Goal: Navigation & Orientation: Find specific page/section

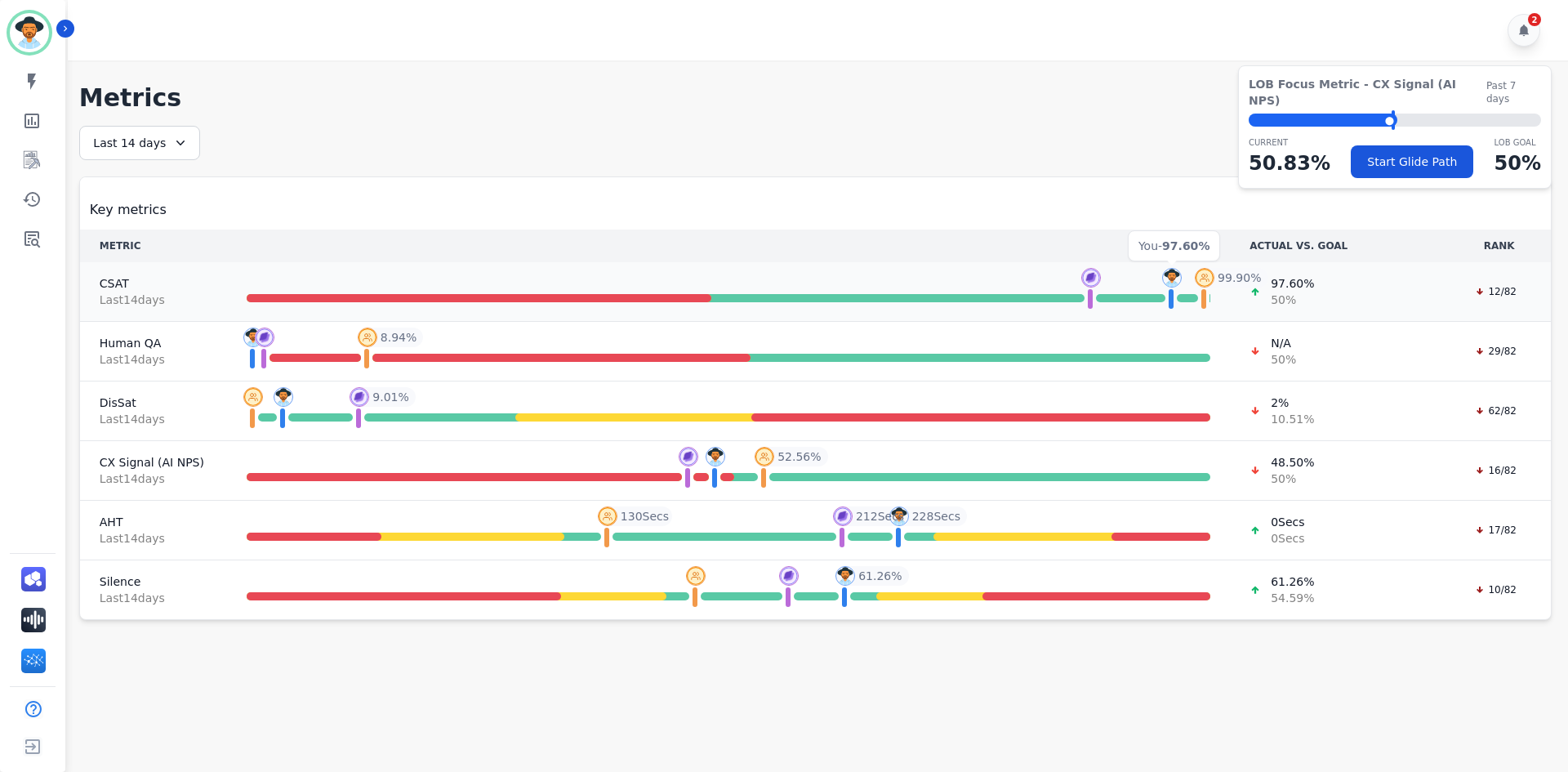
click at [1177, 279] on img at bounding box center [1172, 278] width 19 height 19
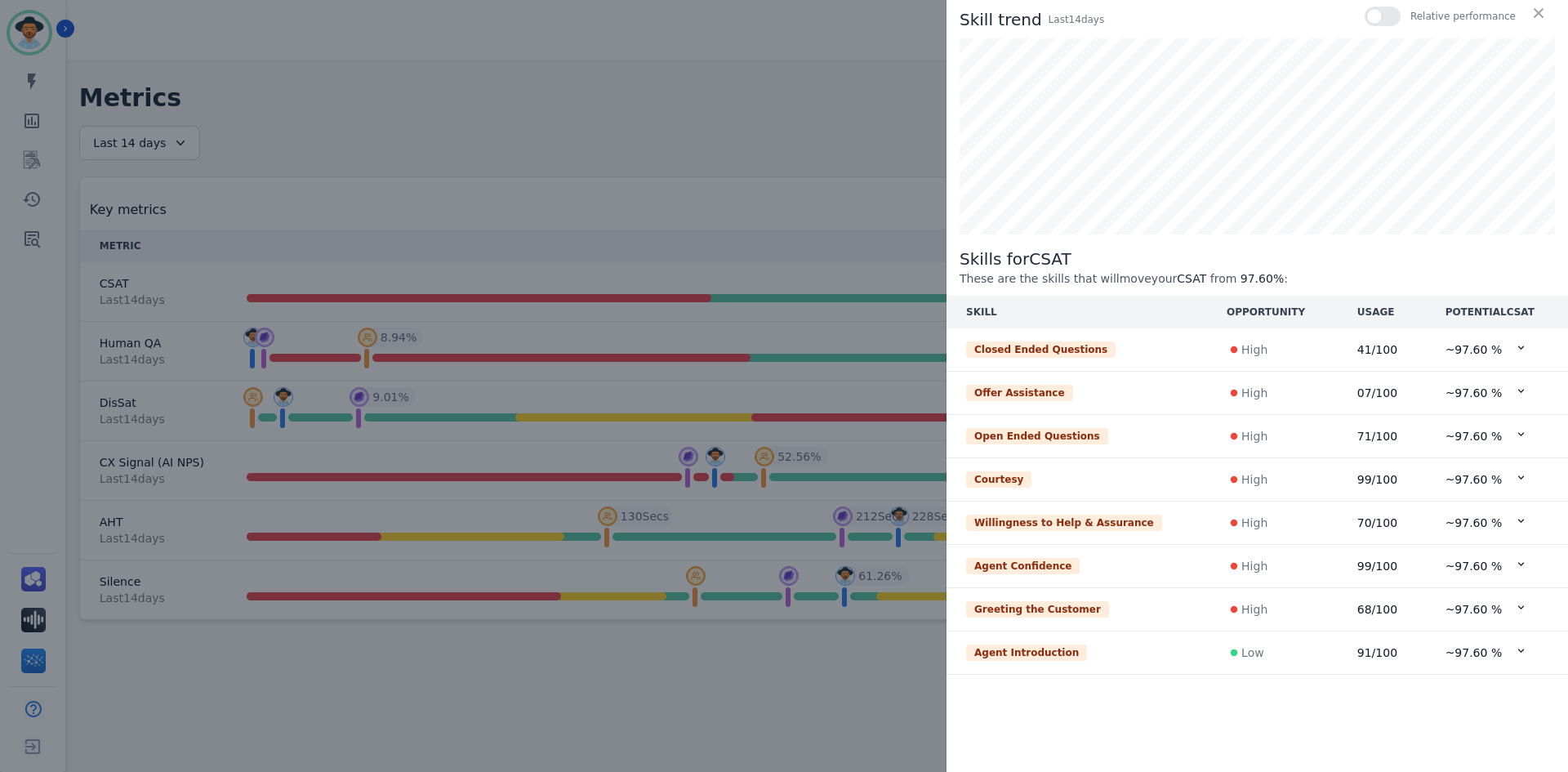
click at [1515, 344] on icon at bounding box center [1521, 348] width 12 height 12
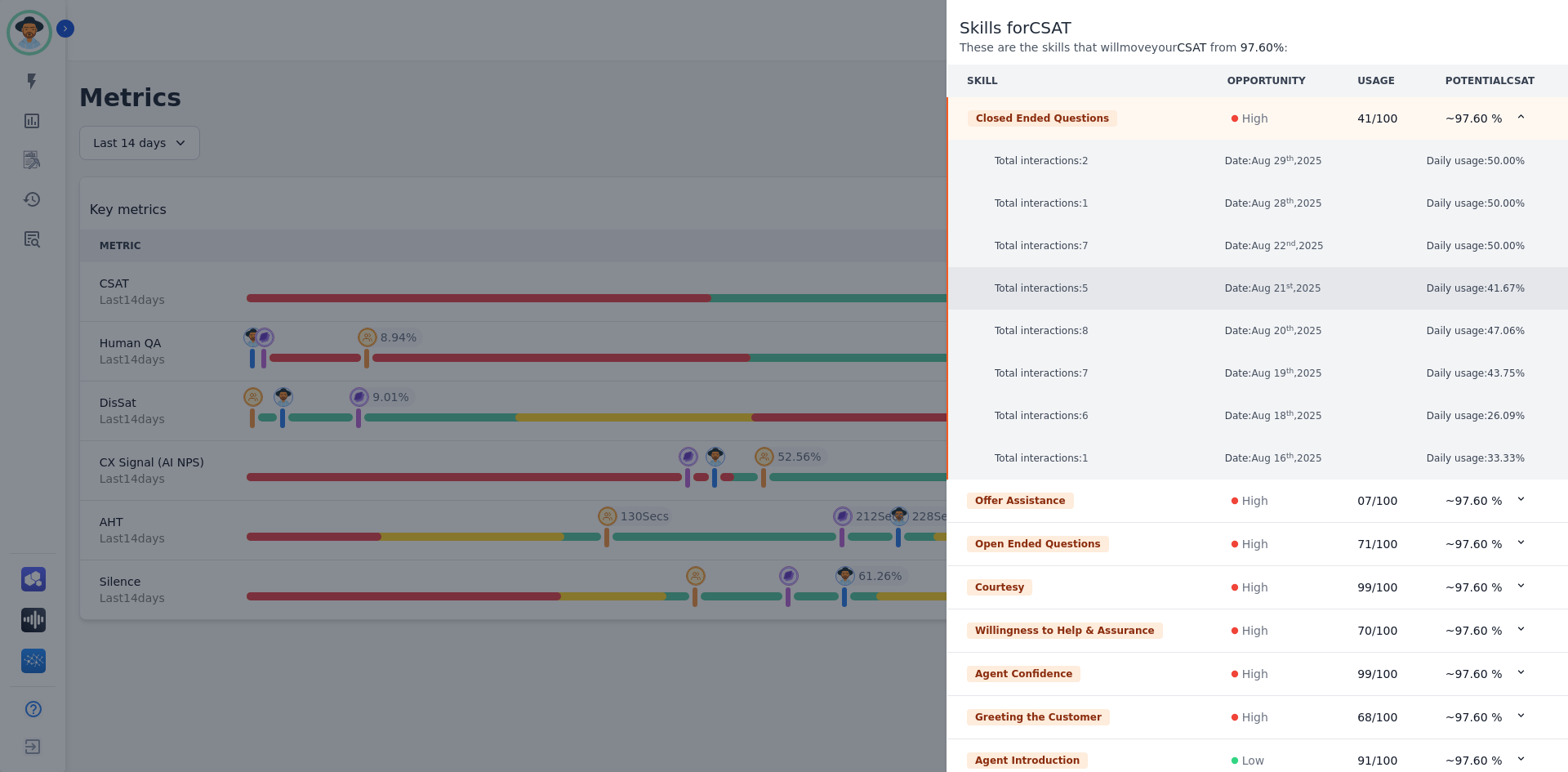
scroll to position [275, 0]
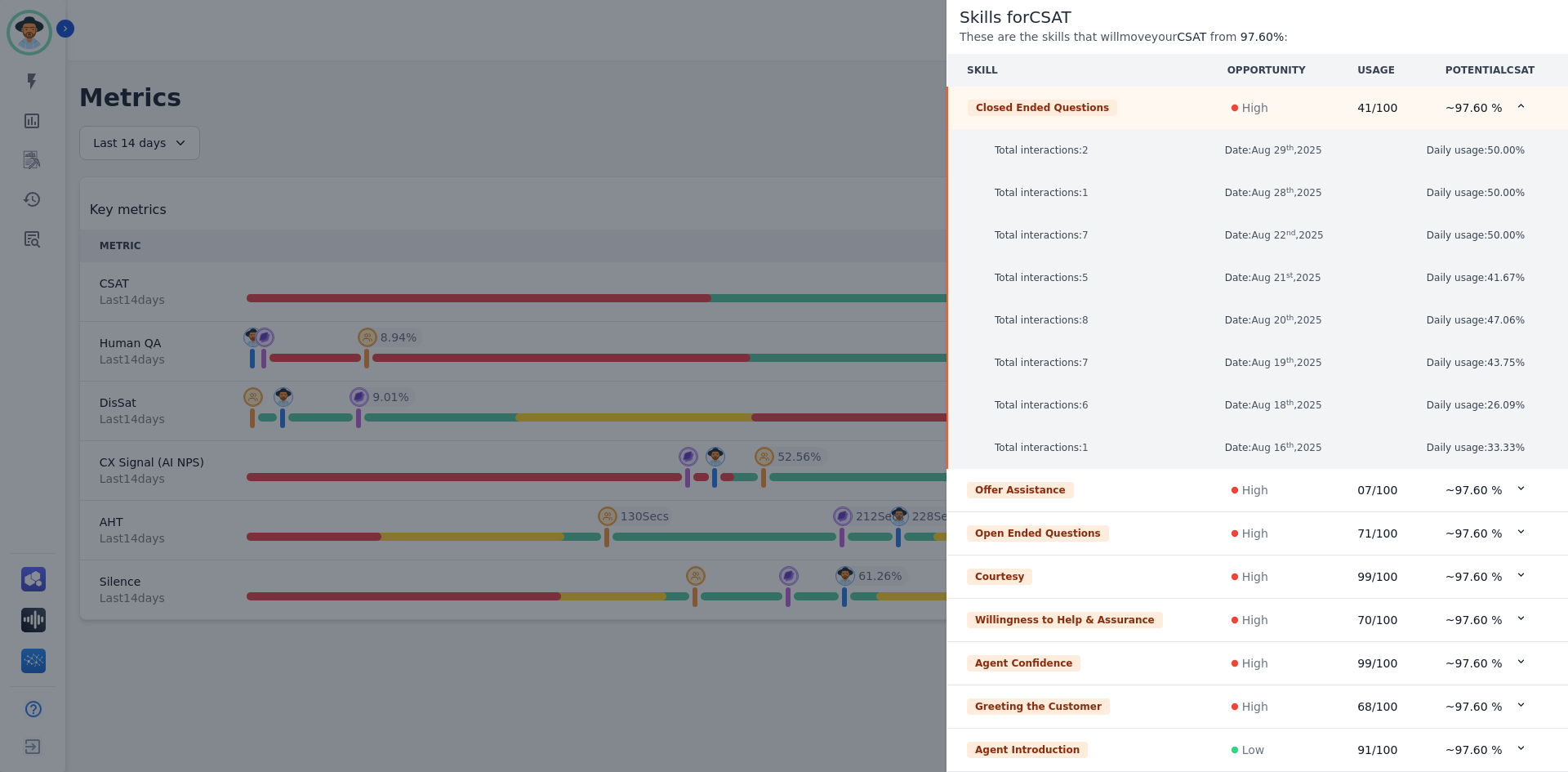
click at [1515, 483] on icon at bounding box center [1521, 488] width 12 height 12
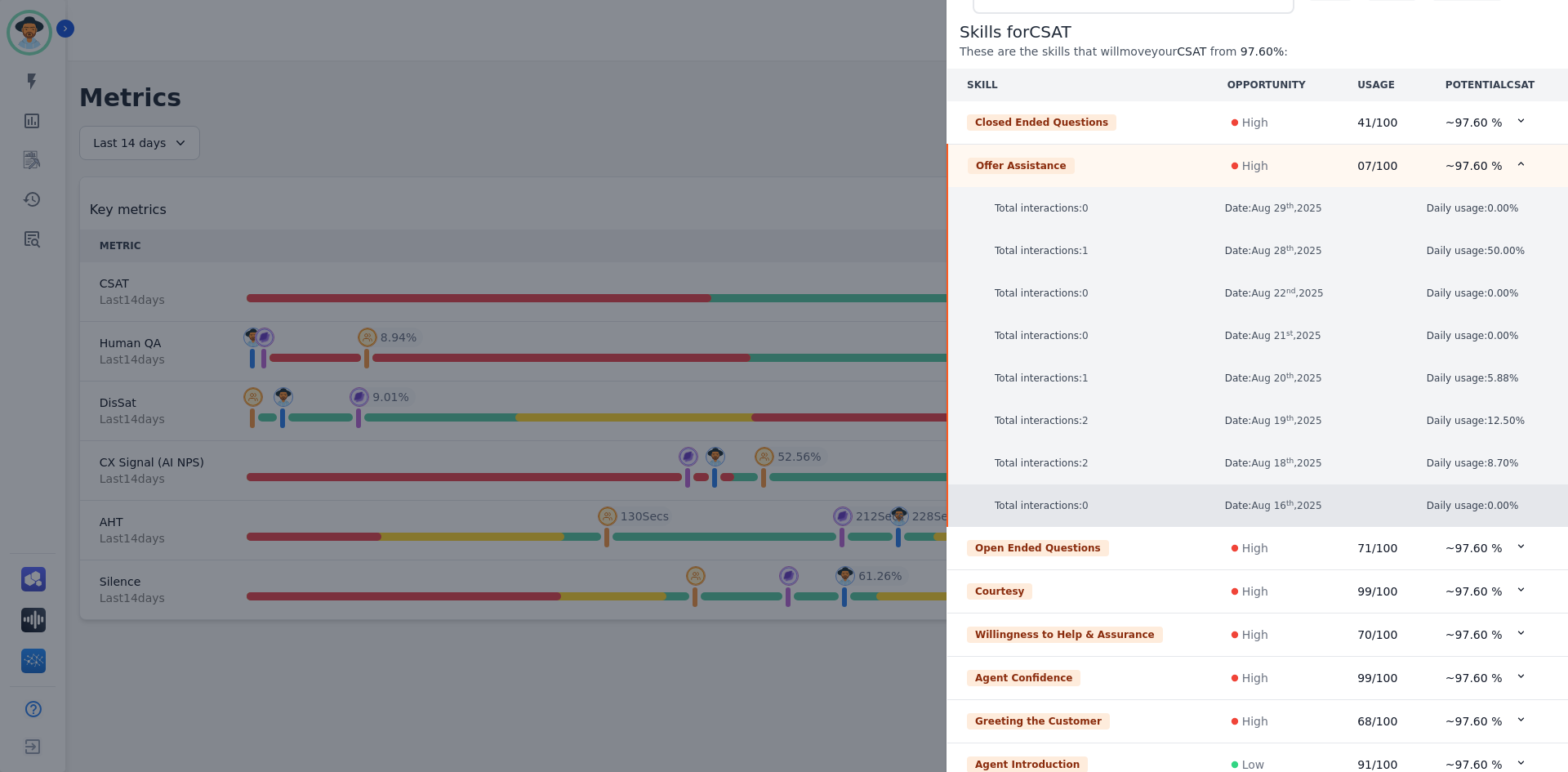
scroll to position [193, 0]
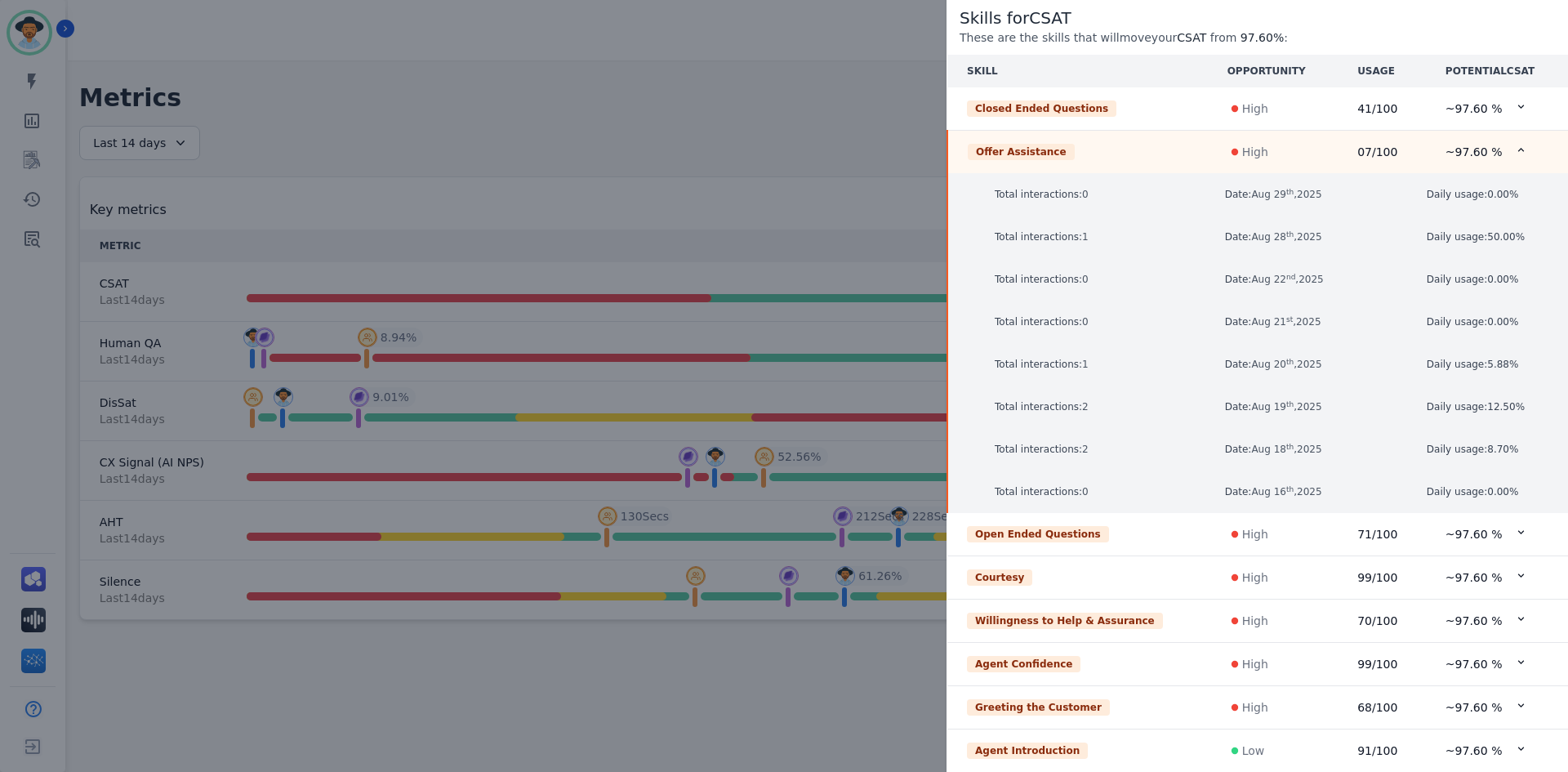
click at [1515, 532] on icon at bounding box center [1521, 532] width 12 height 12
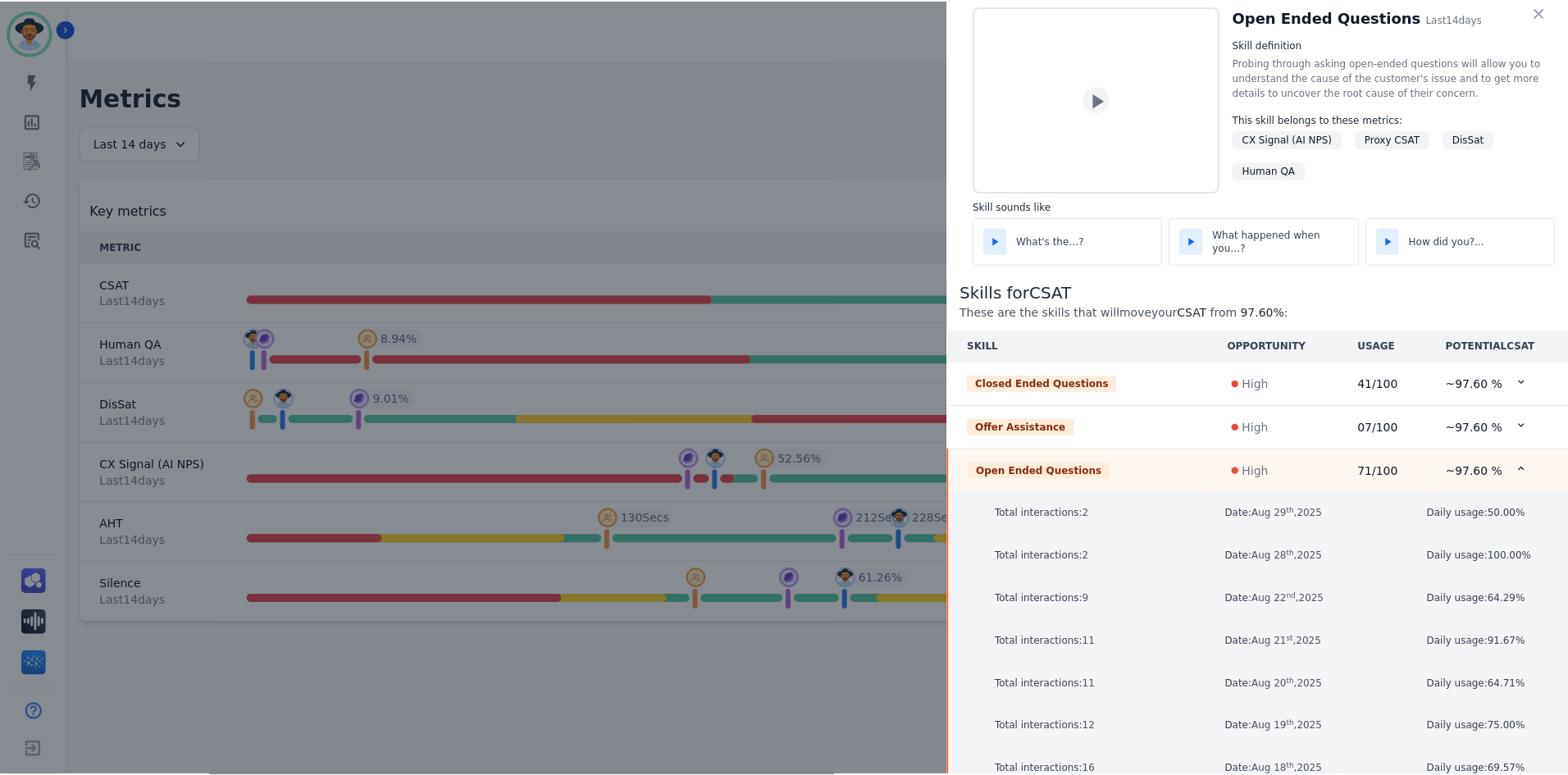
scroll to position [0, 0]
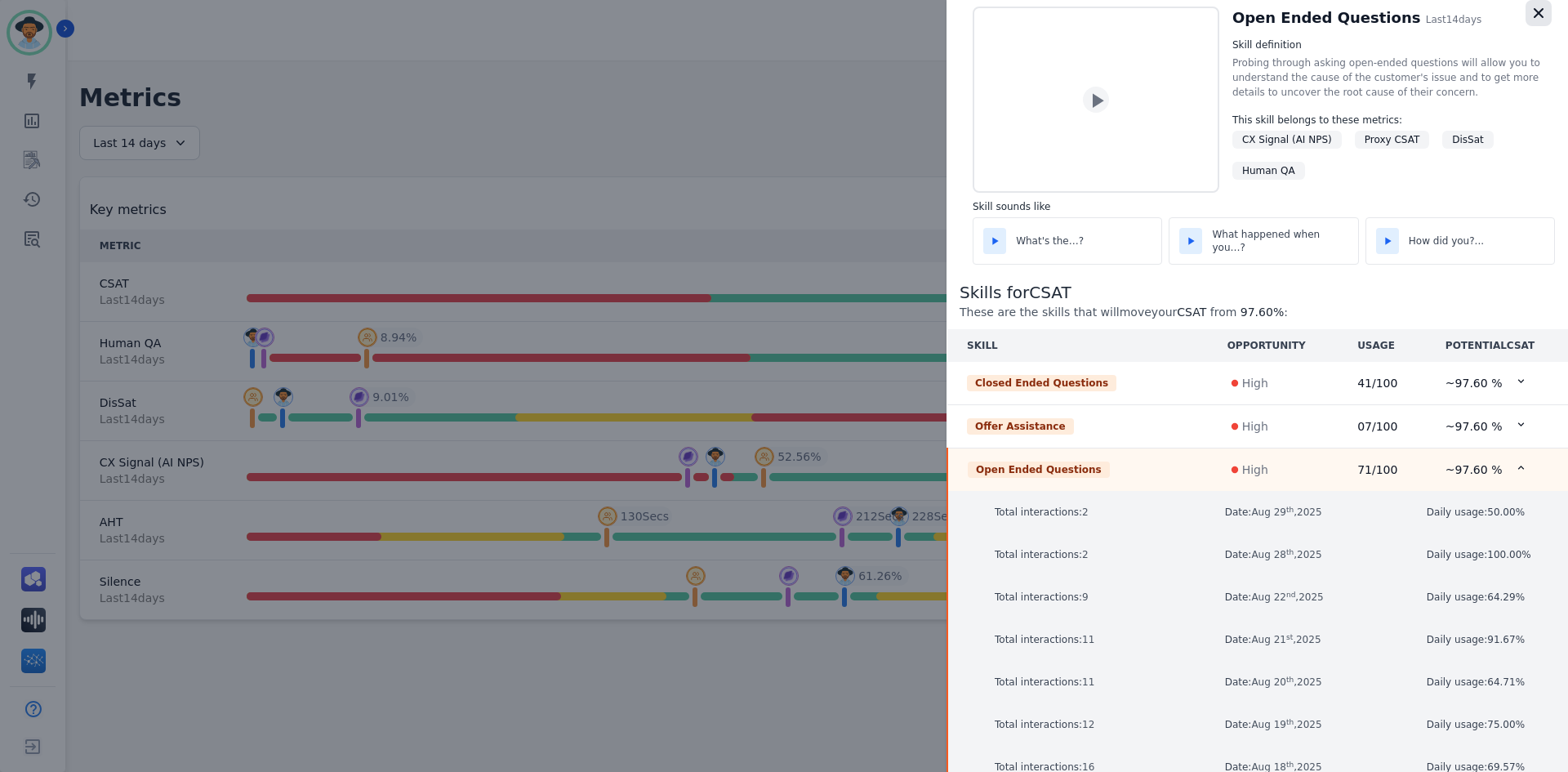
click at [1533, 13] on icon "button" at bounding box center [1538, 12] width 10 height 10
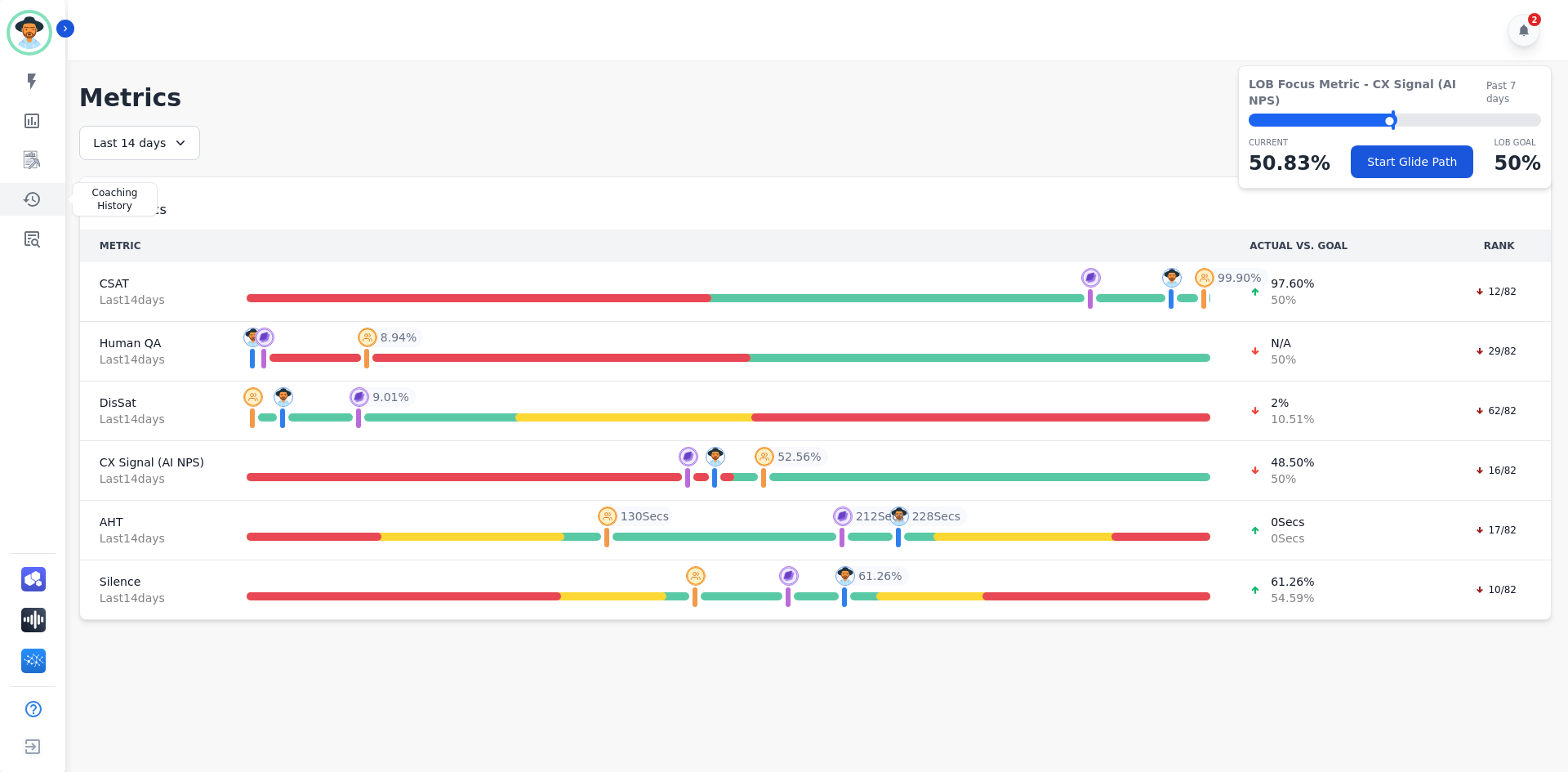
click at [30, 191] on icon "Sidebar" at bounding box center [32, 199] width 19 height 19
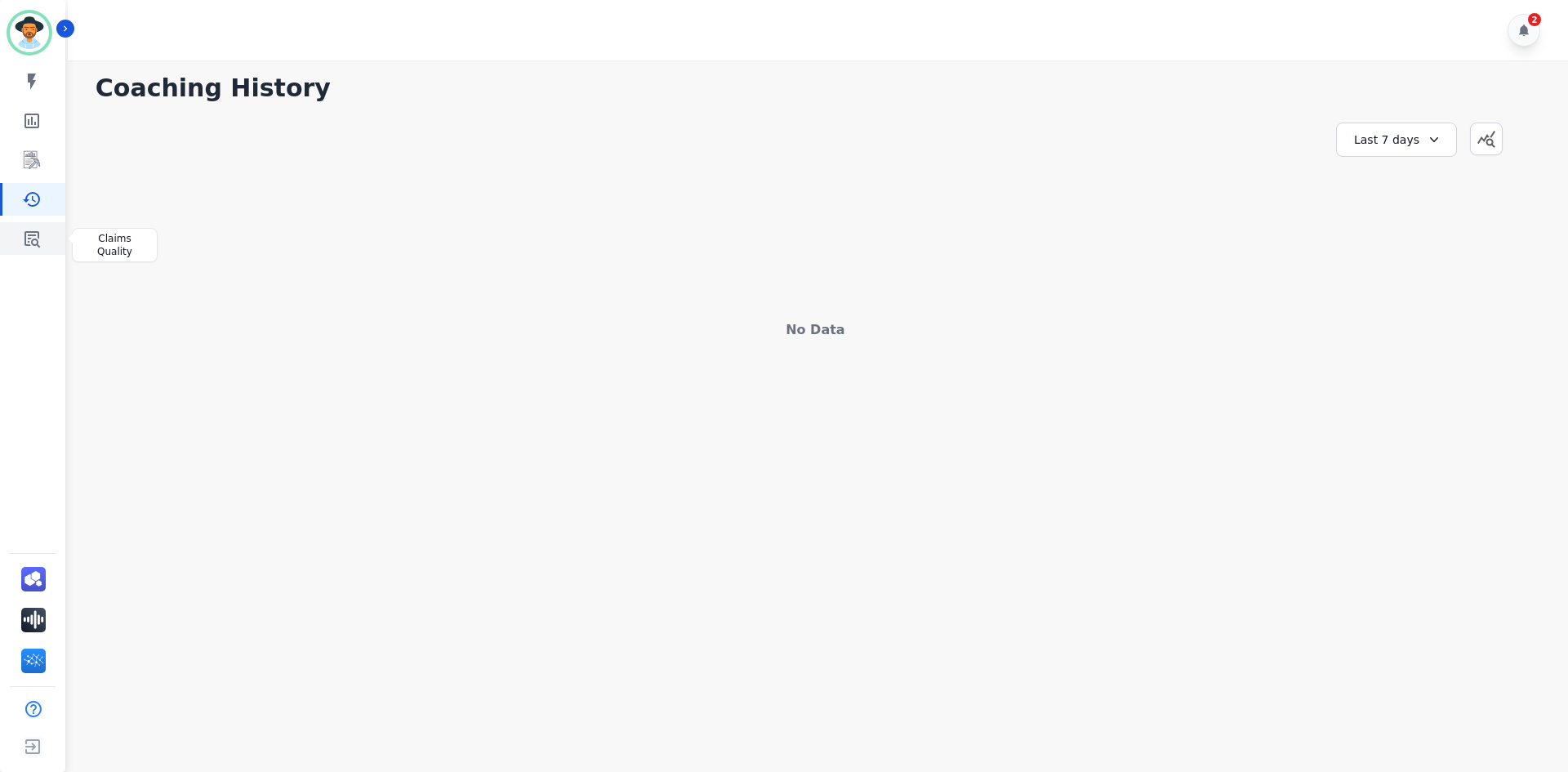
click at [35, 241] on icon "Sidebar" at bounding box center [32, 238] width 19 height 19
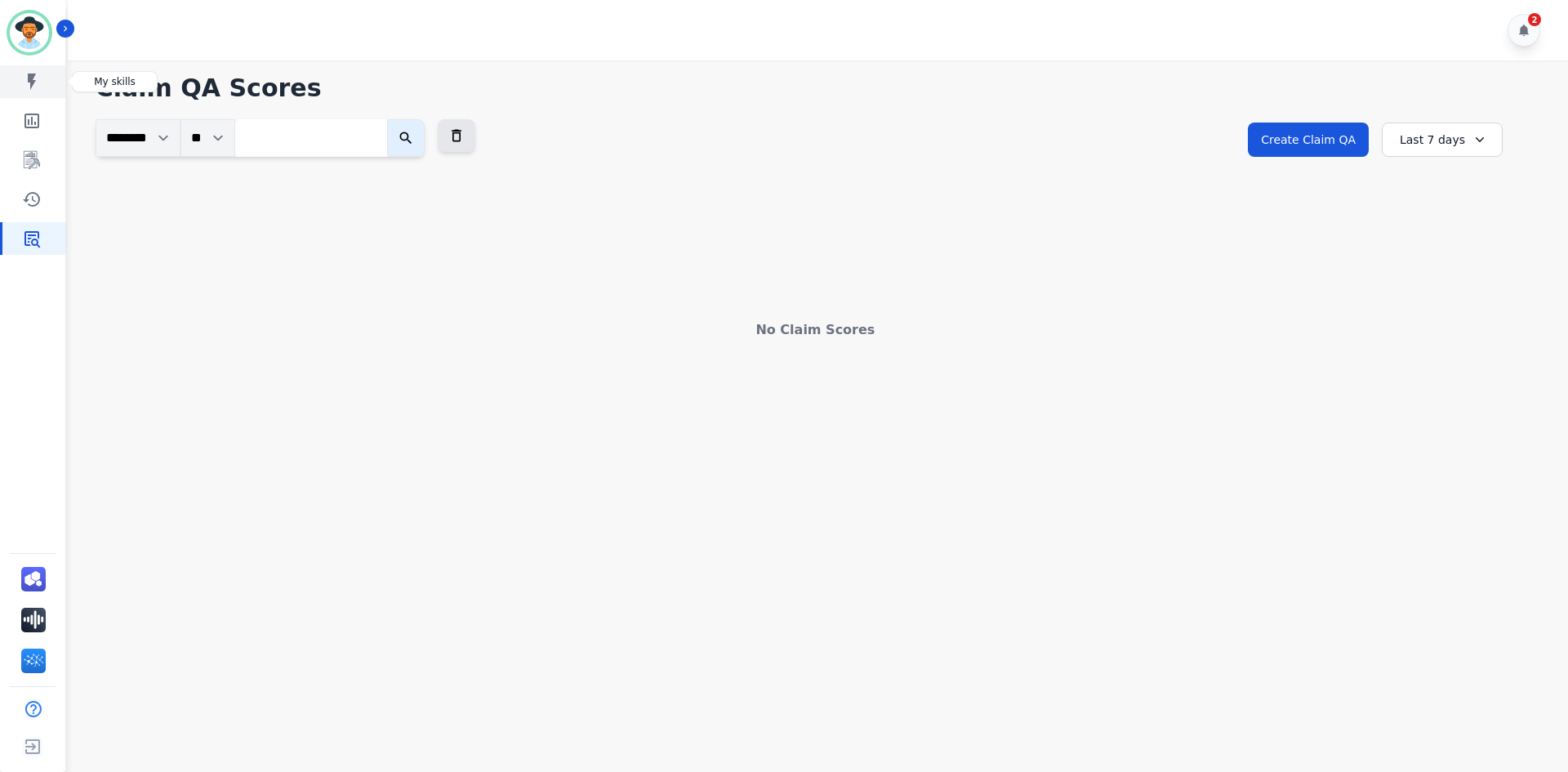
click at [30, 89] on icon "Sidebar" at bounding box center [31, 81] width 8 height 16
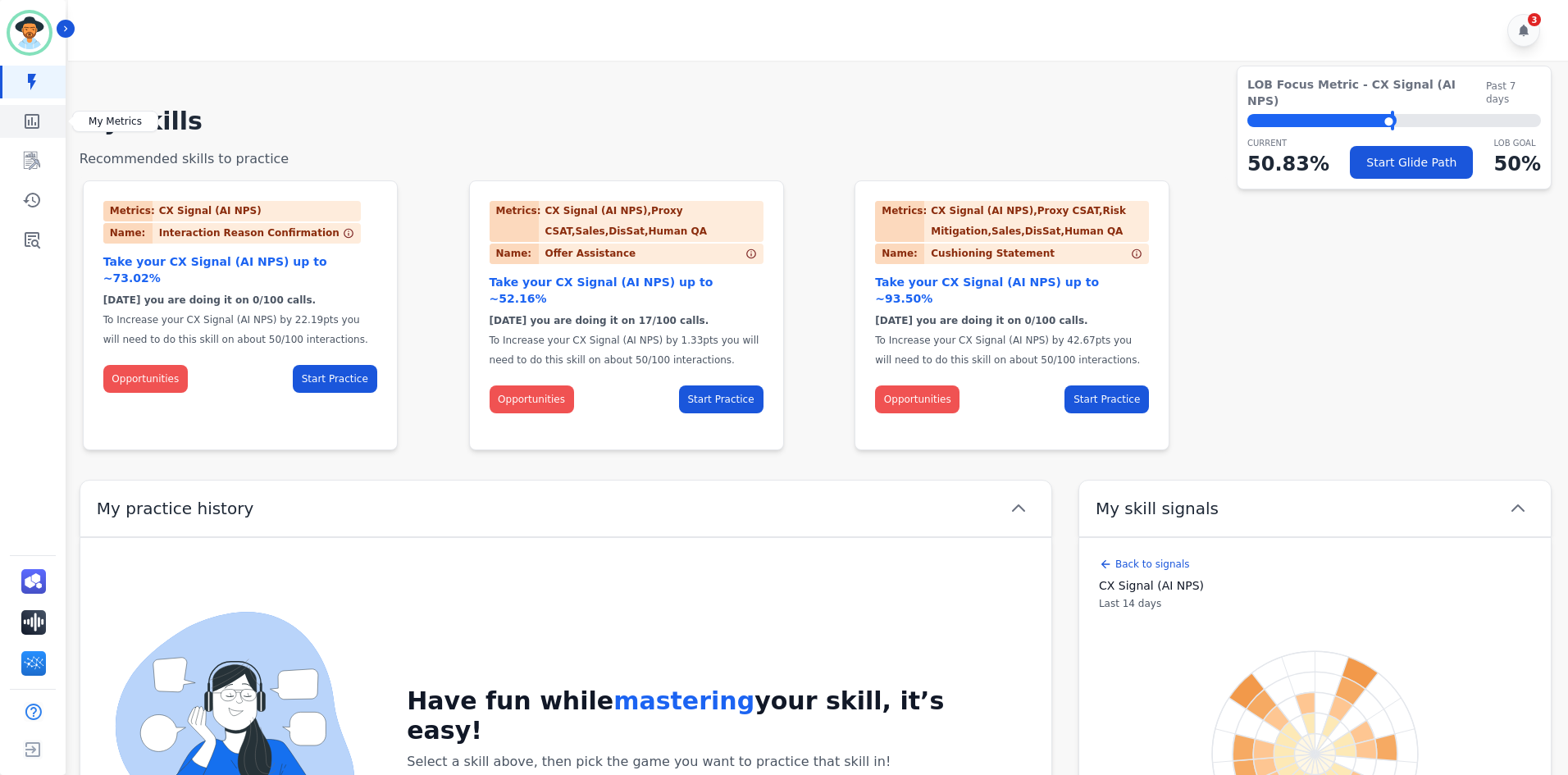
click at [19, 129] on link "Sidebar" at bounding box center [34, 121] width 63 height 33
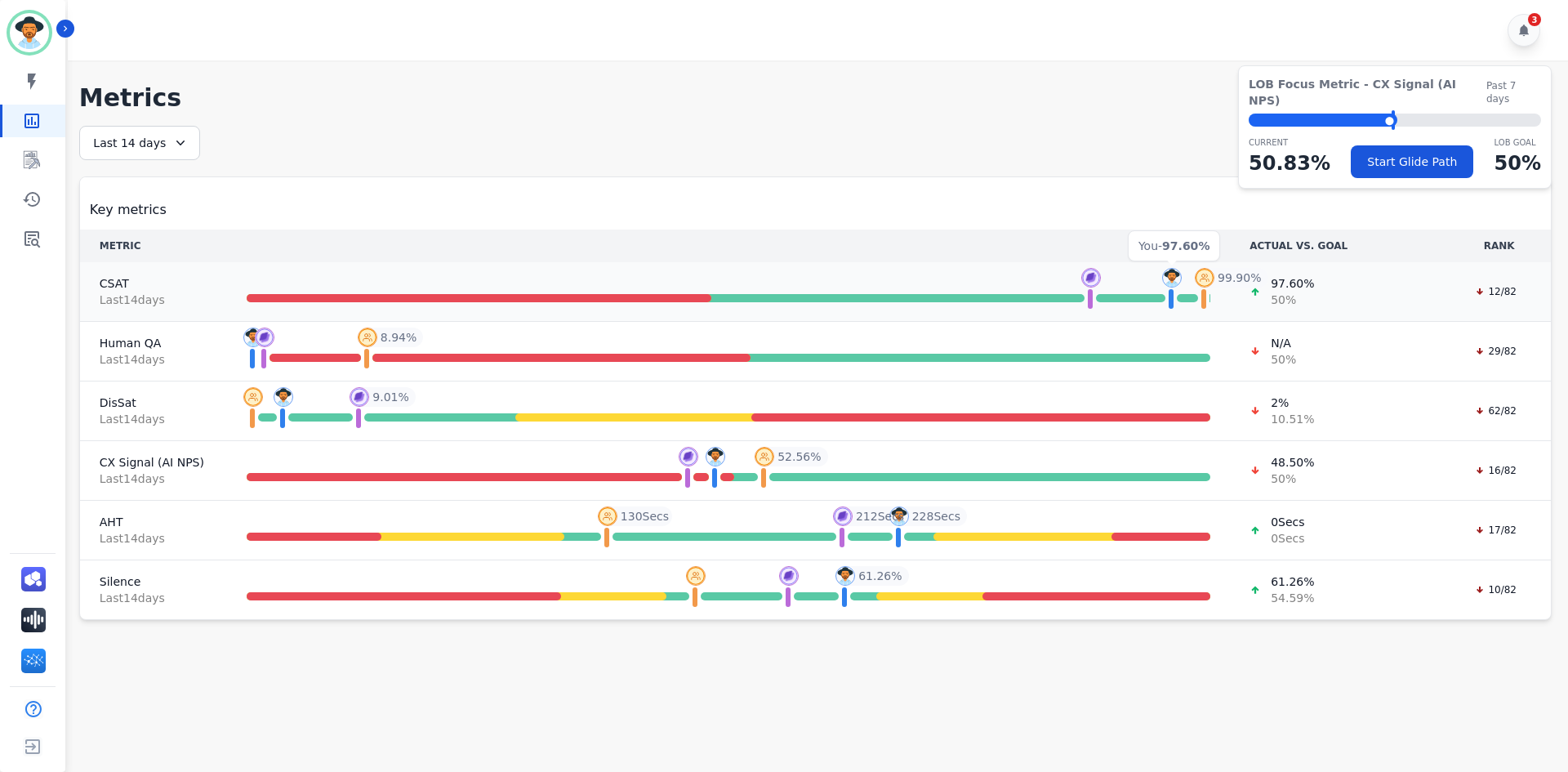
click at [1167, 281] on img at bounding box center [1172, 278] width 19 height 19
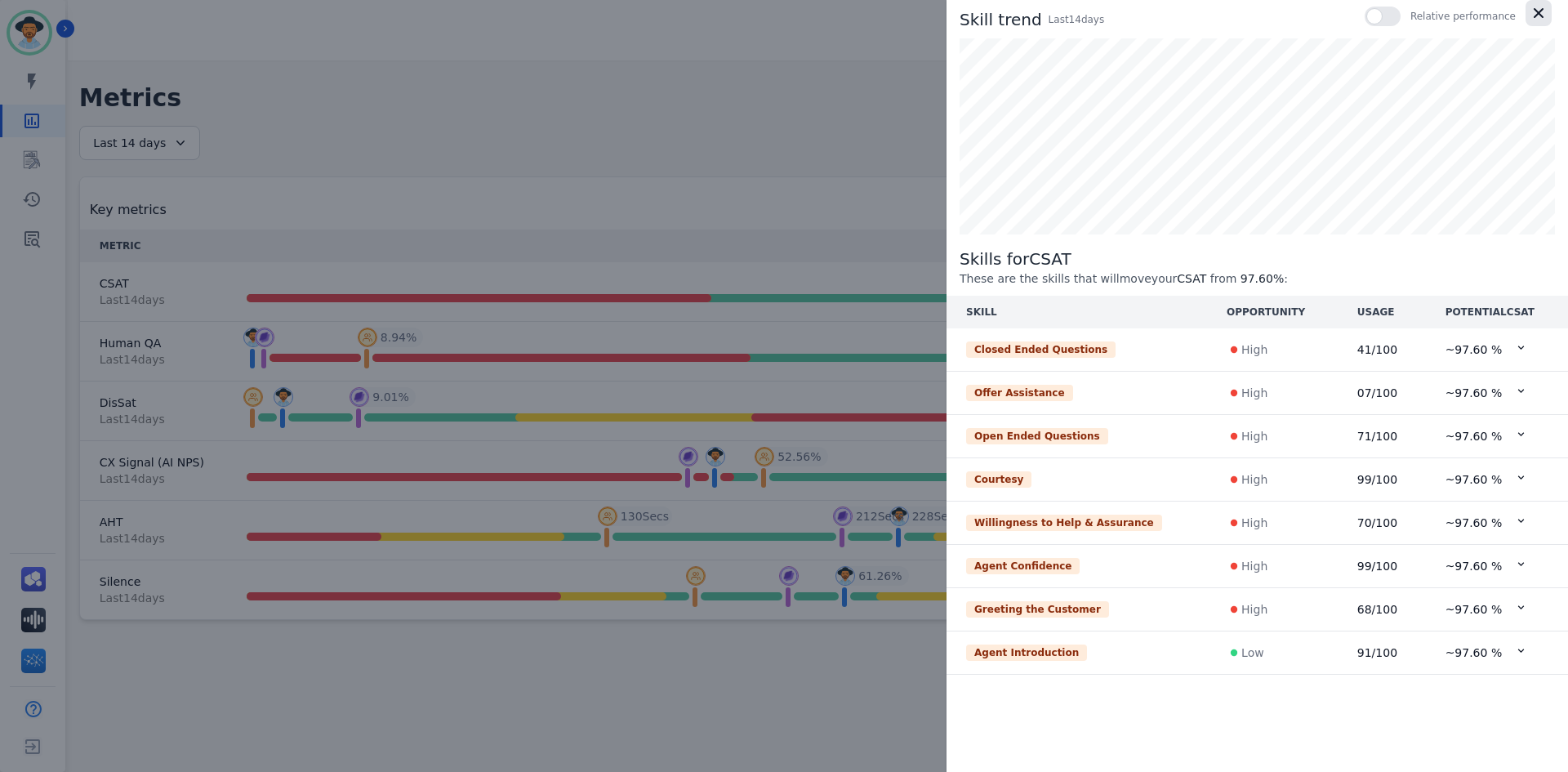
click at [1541, 16] on icon "button" at bounding box center [1538, 12] width 10 height 10
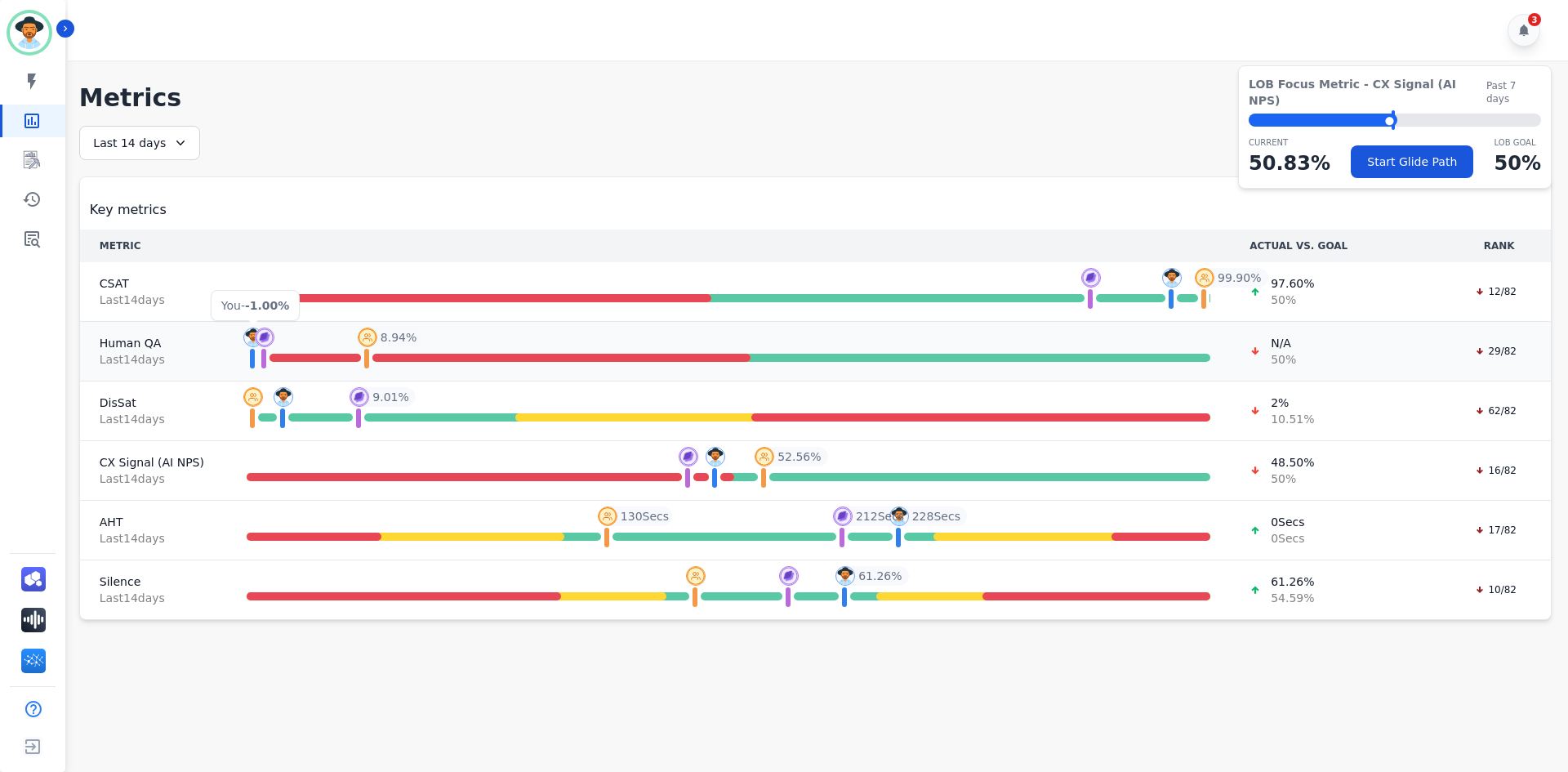
click at [244, 343] on img at bounding box center [253, 337] width 19 height 19
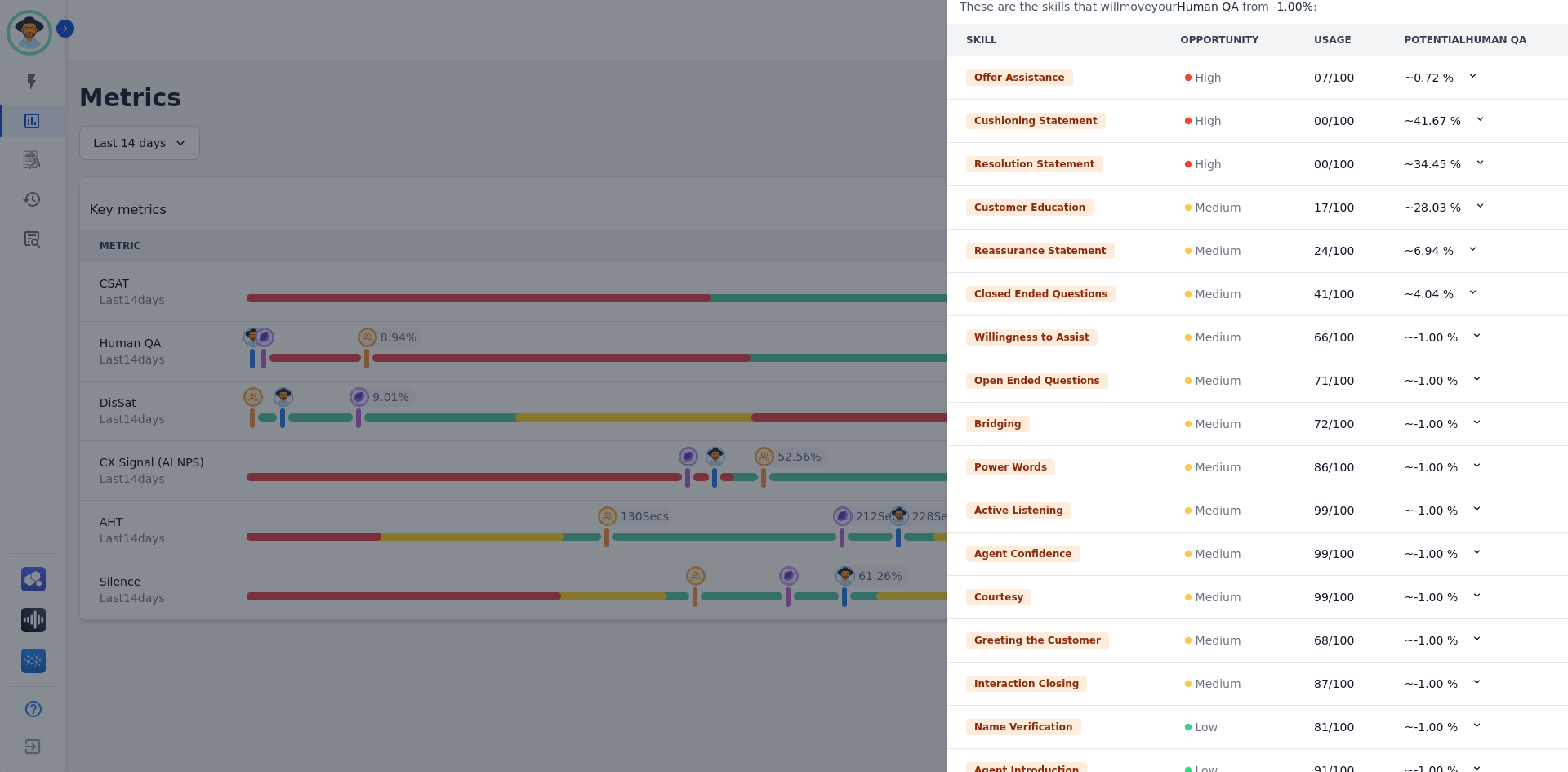
scroll to position [291, 0]
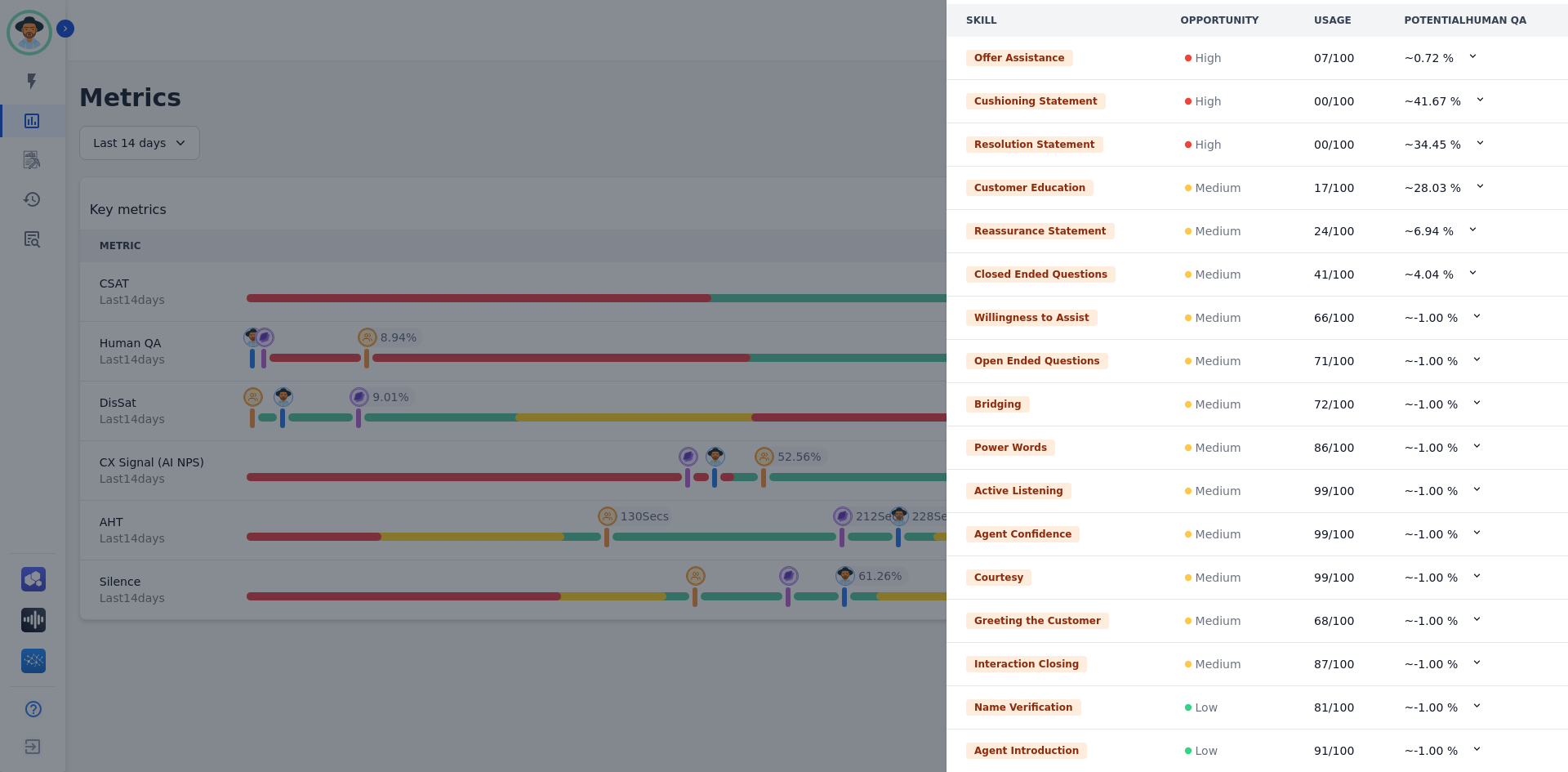
click at [740, 652] on div "Skill trend Last 14 day s Relative performance Skills for Human QA These are th…" at bounding box center [784, 386] width 1568 height 772
